Goal: Information Seeking & Learning: Learn about a topic

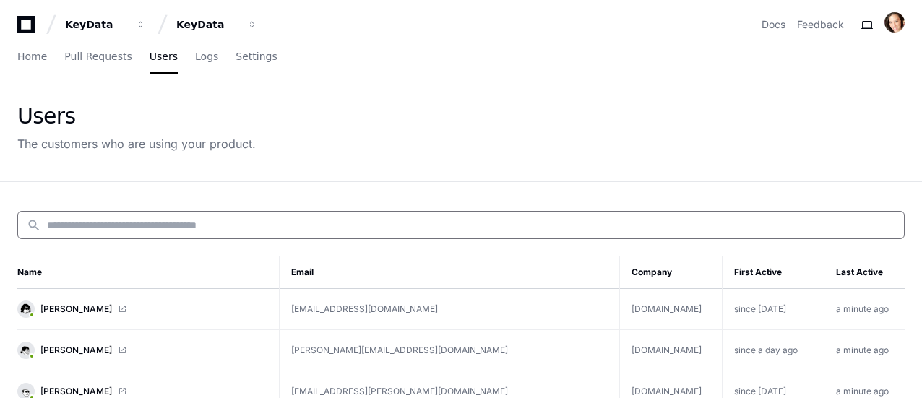
click at [237, 222] on input at bounding box center [471, 225] width 849 height 14
paste input "**********"
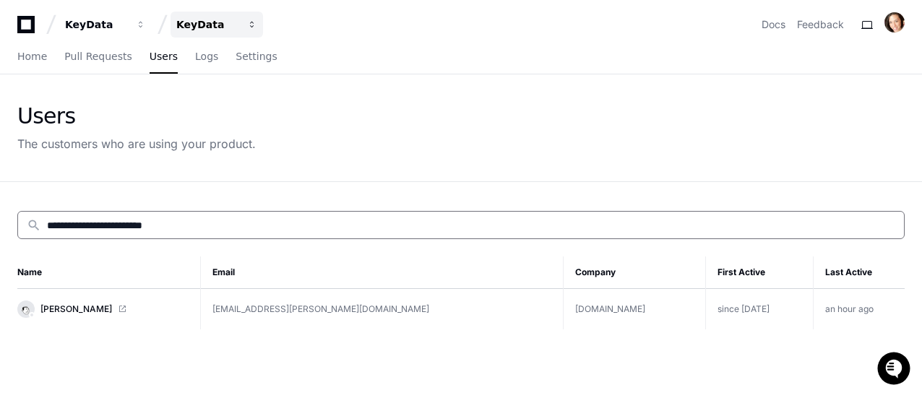
type input "**********"
click at [184, 310] on link "[PERSON_NAME]" at bounding box center [102, 309] width 171 height 17
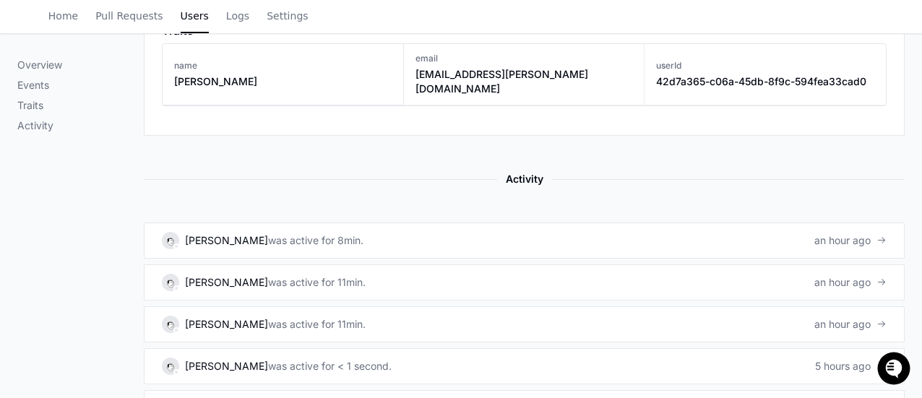
scroll to position [795, 0]
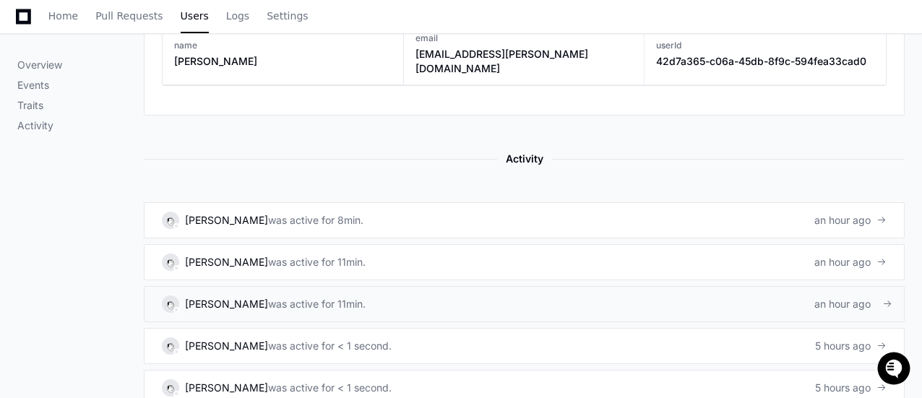
click at [812, 286] on link "Katelyn Ferrell was active for 11min. an hour ago" at bounding box center [524, 304] width 761 height 36
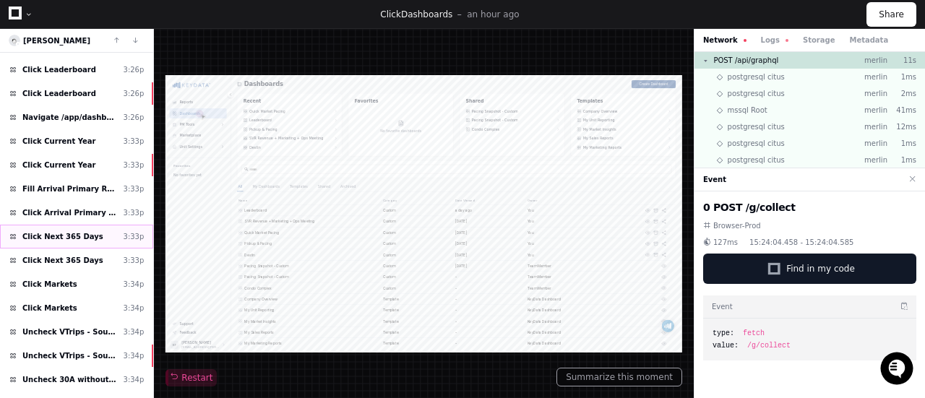
scroll to position [496, 0]
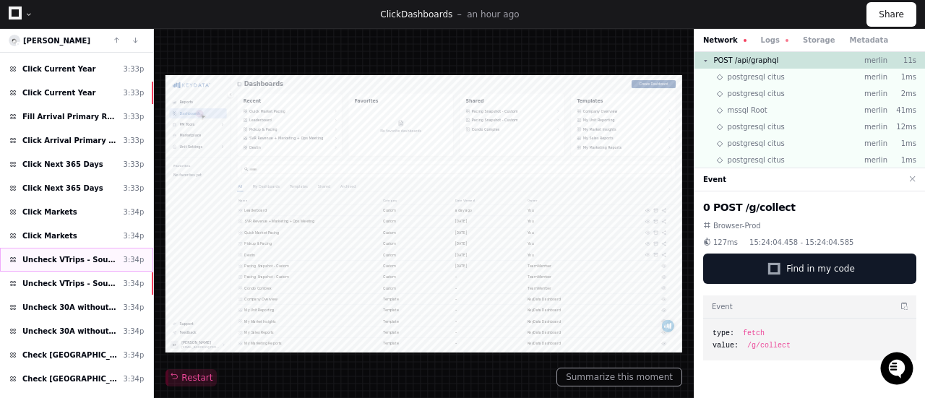
click at [55, 254] on span "Uncheck VTrips - Southern Vacation Rentals" at bounding box center [69, 259] width 95 height 11
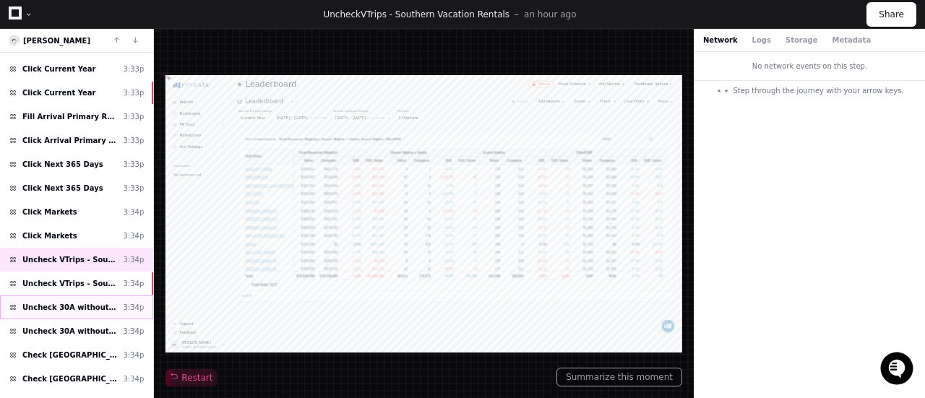
click at [63, 302] on span "Uncheck 30A without WaterColor" at bounding box center [69, 307] width 95 height 11
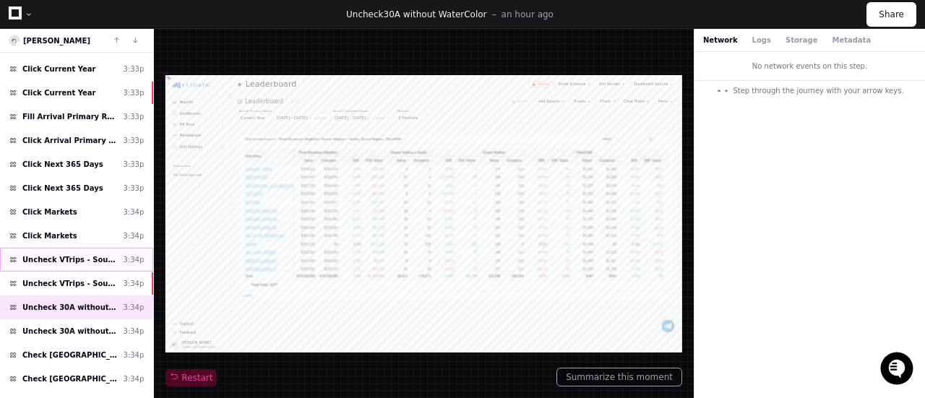
click at [93, 254] on span "Uncheck VTrips - Southern Vacation Rentals" at bounding box center [69, 259] width 95 height 11
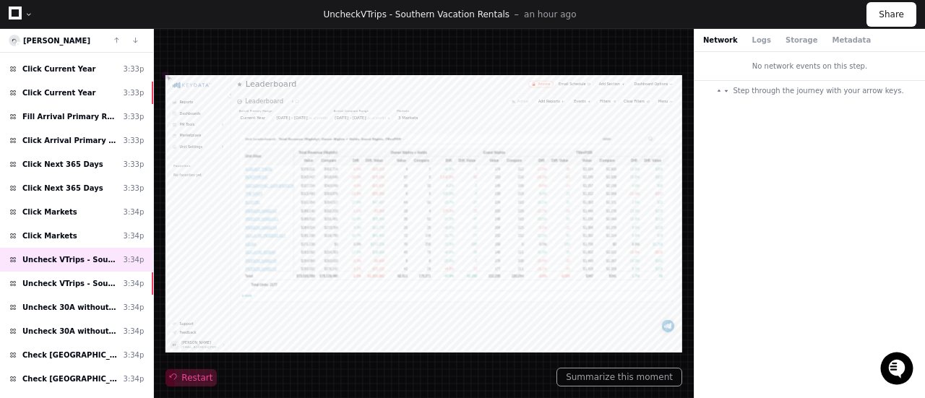
click at [200, 374] on span "Restart" at bounding box center [191, 378] width 43 height 12
click at [100, 278] on span "Uncheck VTrips - Southern Vacation Rentals" at bounding box center [69, 283] width 95 height 11
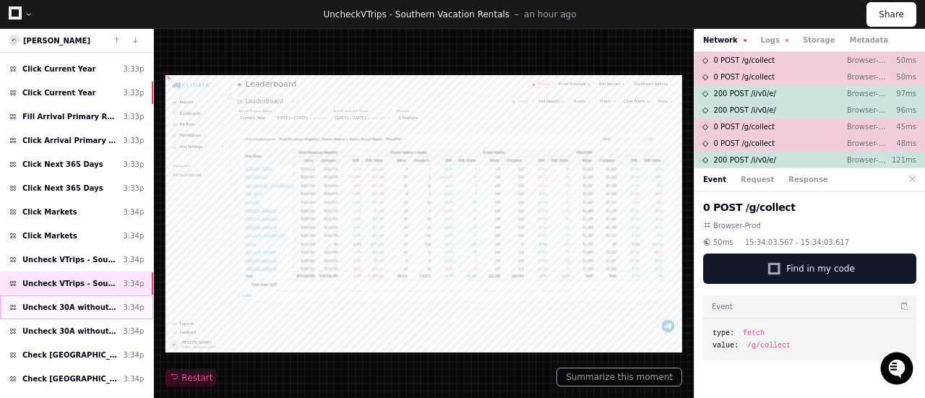
click at [74, 302] on span "Uncheck 30A without WaterColor" at bounding box center [69, 307] width 95 height 11
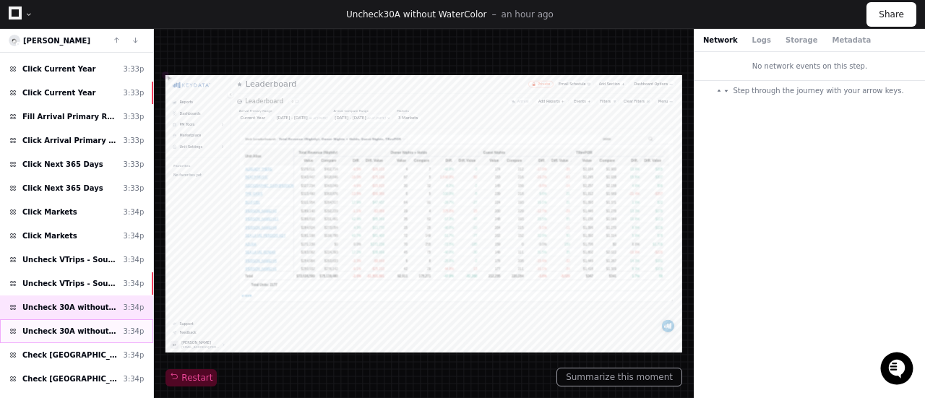
click at [69, 326] on span "Uncheck 30A without WaterColor" at bounding box center [69, 331] width 95 height 11
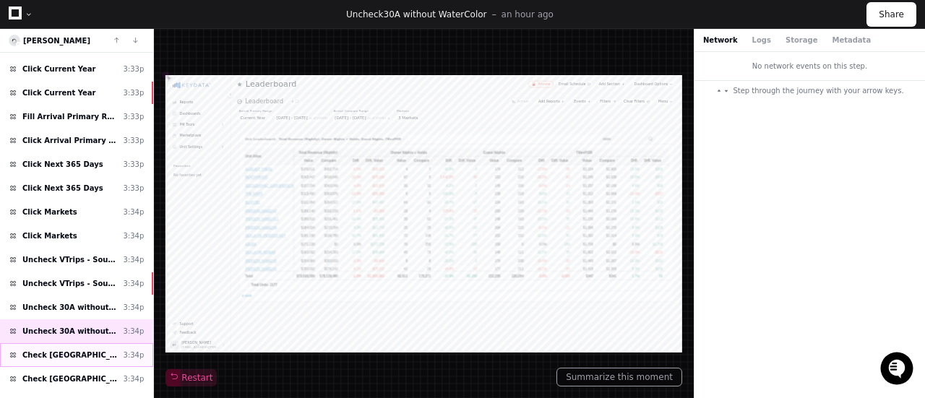
click at [67, 350] on span "Check Central East Florida" at bounding box center [69, 355] width 95 height 11
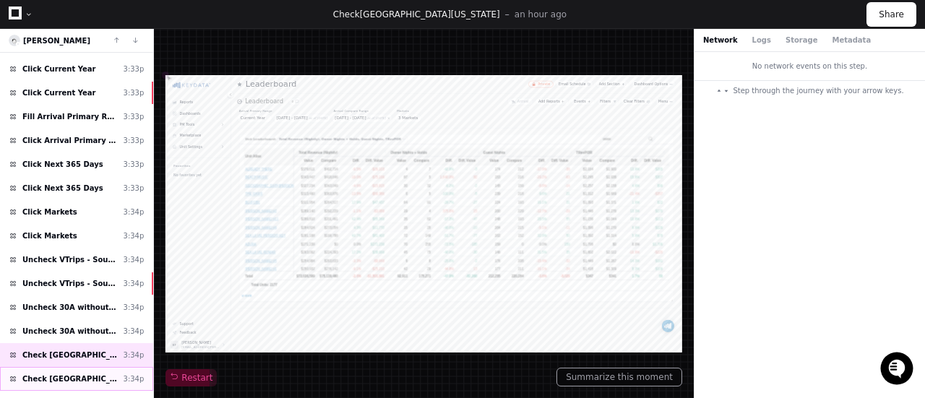
click at [76, 374] on span "Check Central East Florida" at bounding box center [69, 379] width 95 height 11
